Goal: Obtain resource: Download file/media

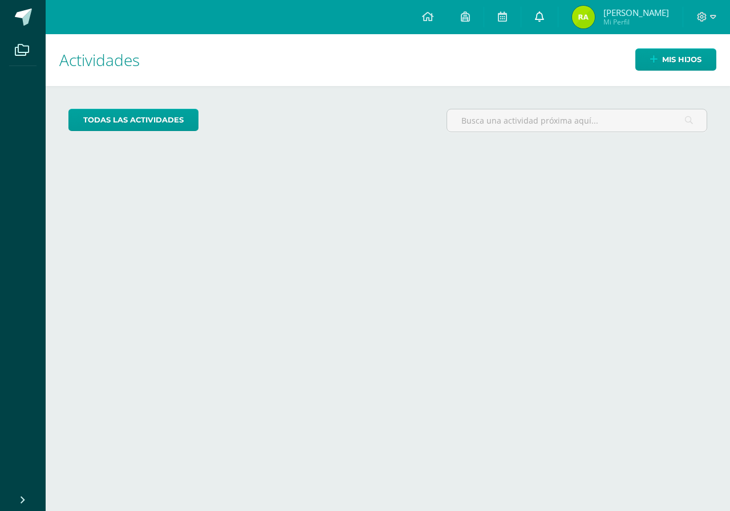
click at [544, 11] on span at bounding box center [539, 17] width 9 height 13
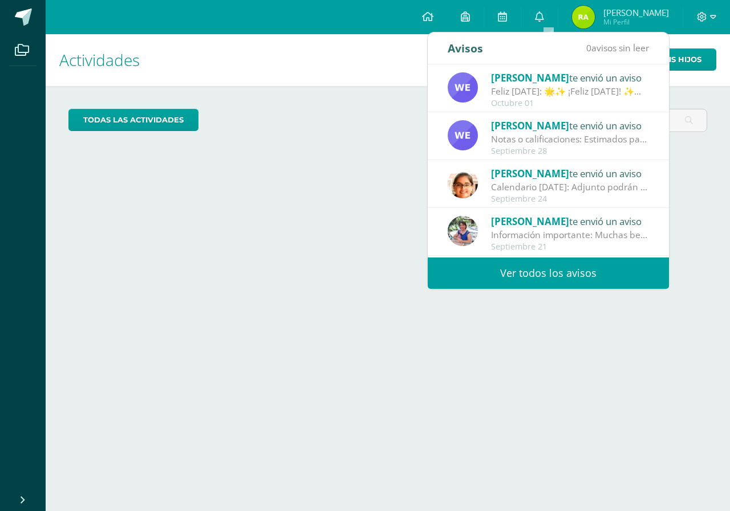
click at [595, 15] on img at bounding box center [583, 17] width 23 height 23
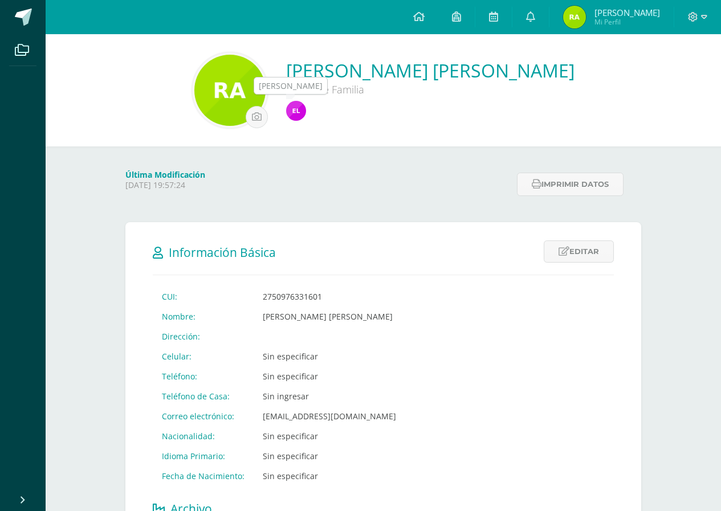
click at [306, 105] on img at bounding box center [296, 111] width 20 height 20
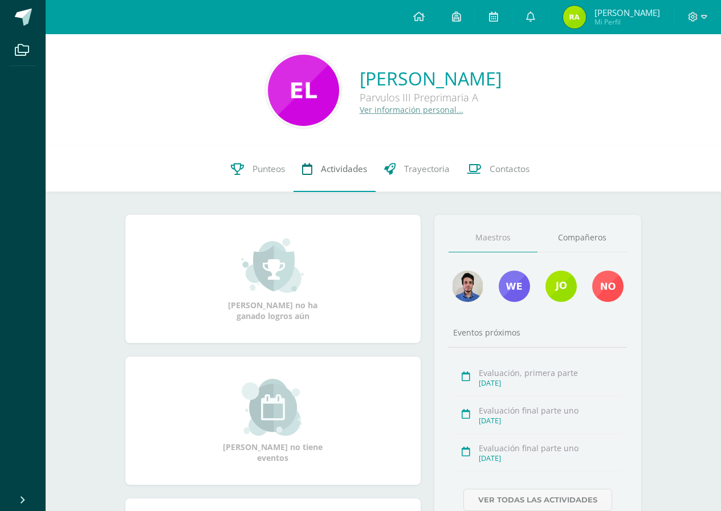
click at [322, 168] on span "Actividades" at bounding box center [344, 169] width 46 height 12
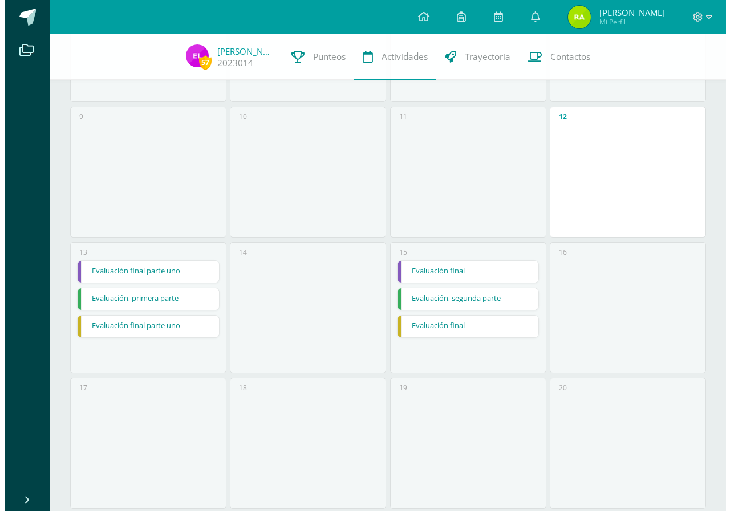
scroll to position [342, 0]
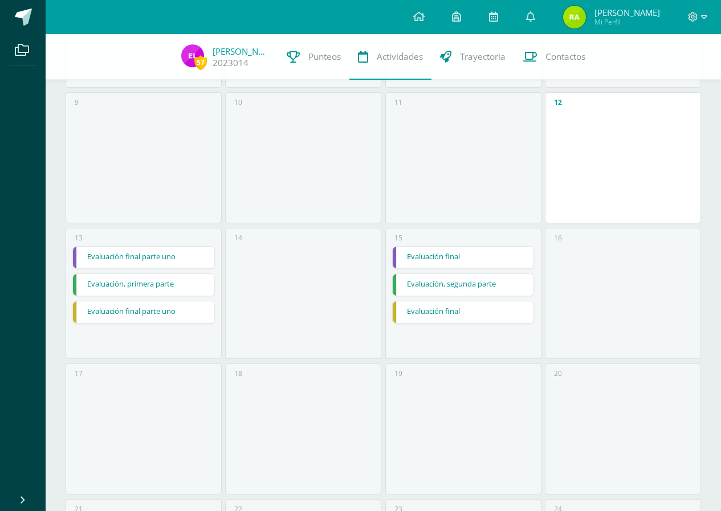
click at [170, 254] on link "Evaluación final parte uno" at bounding box center [143, 258] width 141 height 22
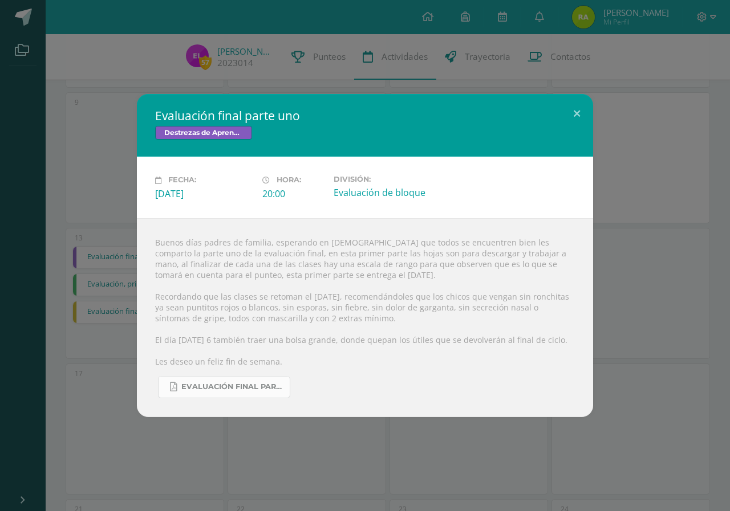
click at [242, 389] on span "Evaluación final parte uno.pdf" at bounding box center [232, 387] width 103 height 9
click at [577, 111] on button at bounding box center [576, 113] width 32 height 39
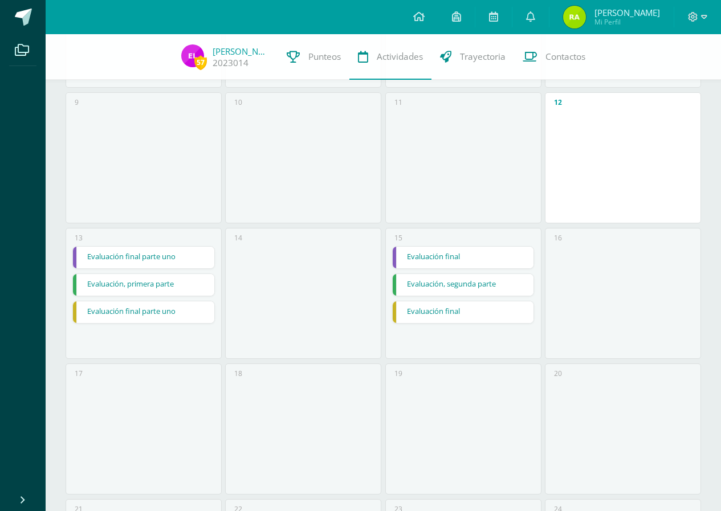
click at [449, 254] on link "Evaluación final" at bounding box center [463, 258] width 141 height 22
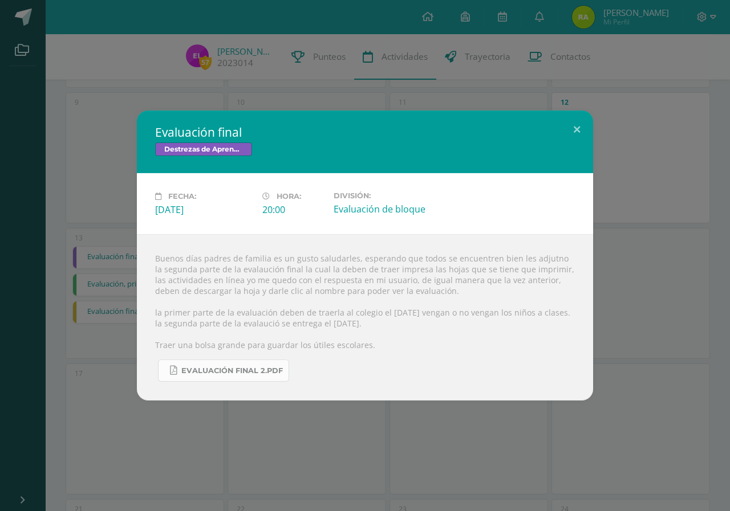
click at [218, 376] on span "Evaluación final 2.pdf" at bounding box center [231, 371] width 101 height 9
